Goal: Find specific page/section: Find specific page/section

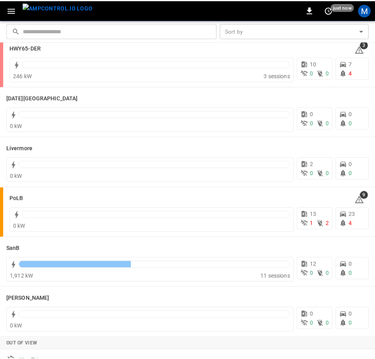
scroll to position [159, 0]
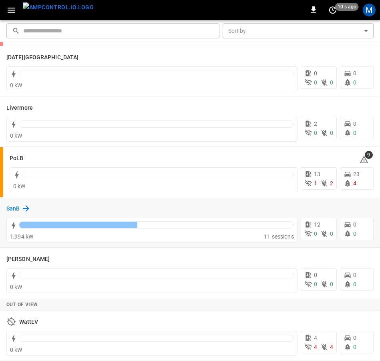
click at [21, 208] on icon at bounding box center [26, 209] width 10 height 10
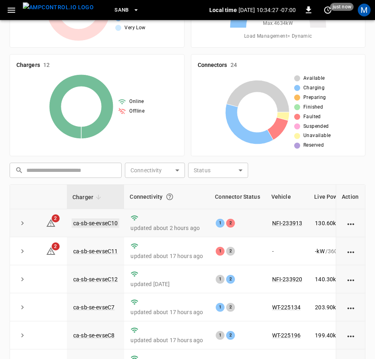
drag, startPoint x: 110, startPoint y: 223, endPoint x: 376, endPoint y: 121, distance: 285.5
click at [110, 223] on link "ca-sb-se-evseC10" at bounding box center [95, 223] width 44 height 6
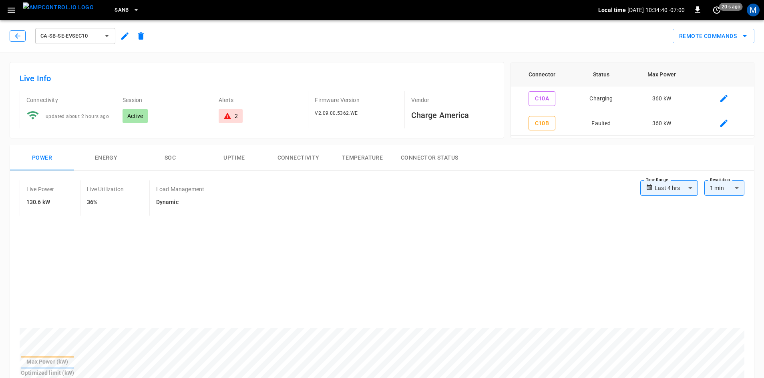
click at [20, 32] on button "button" at bounding box center [18, 35] width 16 height 11
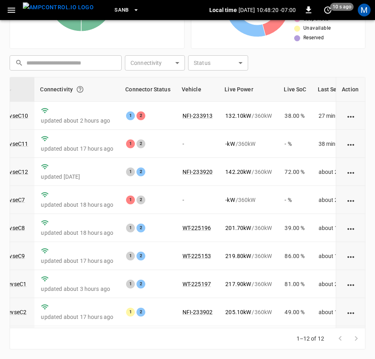
scroll to position [0, 92]
